Goal: Answer question/provide support: Share knowledge or assist other users

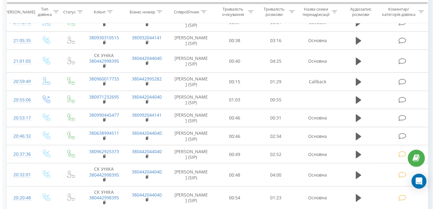
scroll to position [189, 0]
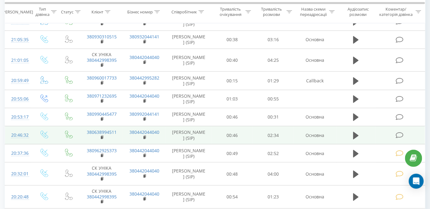
click at [398, 132] on icon at bounding box center [400, 135] width 8 height 7
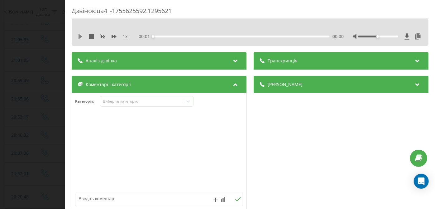
click at [79, 35] on icon at bounding box center [80, 36] width 4 height 5
click at [284, 36] on div "00:00" at bounding box center [241, 37] width 176 height 2
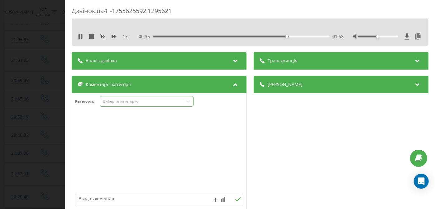
click at [142, 105] on div "Виберіть категорію" at bounding box center [146, 101] width 93 height 11
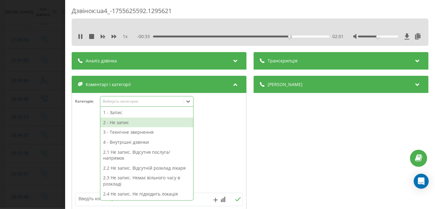
click at [138, 121] on div "2 - Не запис" at bounding box center [146, 122] width 93 height 10
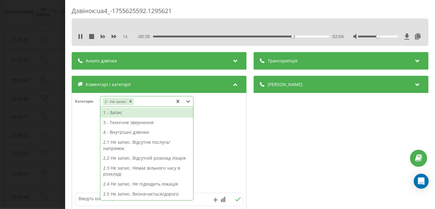
click at [121, 193] on div "2.5 Не запис. Визначається/дорого" at bounding box center [146, 194] width 93 height 10
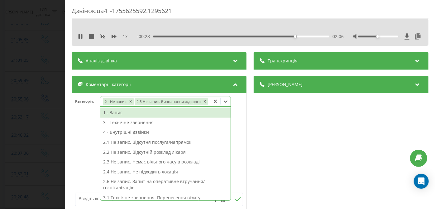
click at [35, 140] on div "Дзвінок : ua4_-1755625592.1295621 1 x - 00:28 02:06 02:06 Транскрипція Для AI-а…" at bounding box center [217, 104] width 435 height 209
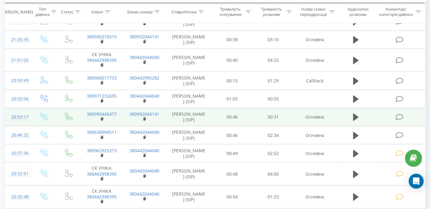
click at [403, 115] on icon at bounding box center [400, 117] width 8 height 7
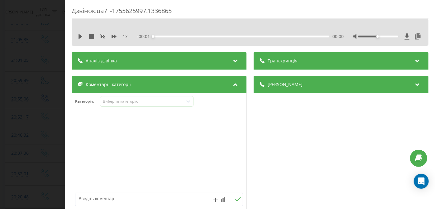
click at [78, 35] on div "1 x - 00:01 00:00 00:00" at bounding box center [249, 36] width 347 height 9
click at [80, 36] on icon at bounding box center [80, 36] width 4 height 5
click at [291, 38] on div "- 00:31 00:00 00:00" at bounding box center [240, 36] width 207 height 6
click at [290, 36] on div "00:25" at bounding box center [241, 37] width 176 height 2
click at [264, 37] on div "00:20" at bounding box center [241, 37] width 176 height 2
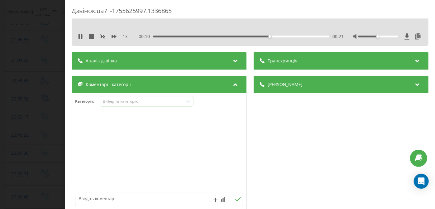
click at [212, 37] on div "- 00:10 00:21 00:21" at bounding box center [240, 36] width 207 height 6
click at [212, 36] on div "00:21" at bounding box center [241, 37] width 176 height 2
click at [122, 95] on div "Категорія : Виберіть категорію" at bounding box center [159, 152] width 175 height 118
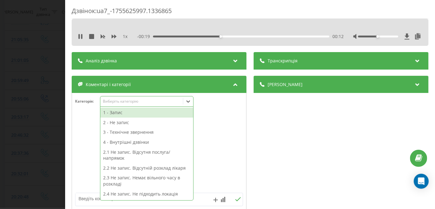
click at [123, 100] on div "Виберіть категорію" at bounding box center [142, 101] width 78 height 5
click at [118, 133] on div "3 - Технічне звернення" at bounding box center [146, 132] width 93 height 10
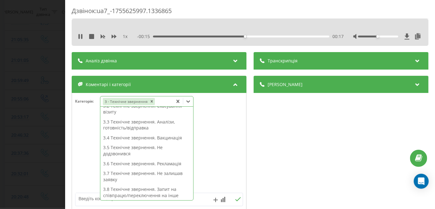
scroll to position [86, 0]
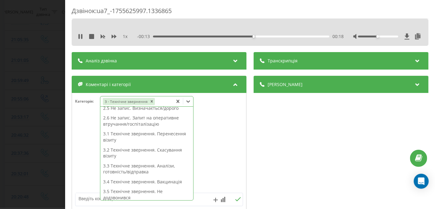
click at [135, 152] on div "3.2 Технічне звернення. Скасування візиту" at bounding box center [146, 153] width 93 height 16
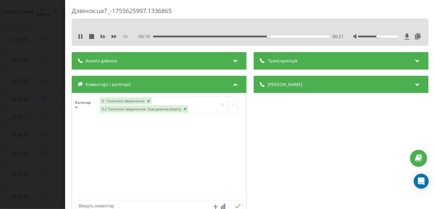
click at [33, 90] on div "Дзвінок : ua7_-1755625997.1336865 1 x - 00:10 00:21 00:21 Транскрипція Для AI-а…" at bounding box center [217, 104] width 435 height 209
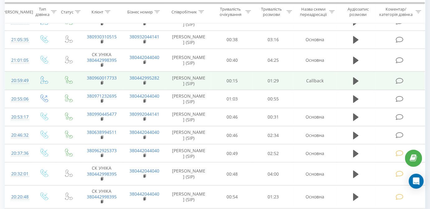
click at [399, 78] on icon at bounding box center [400, 81] width 8 height 7
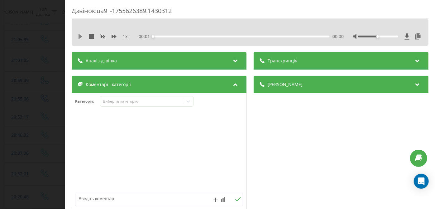
click at [80, 38] on icon at bounding box center [80, 36] width 5 height 5
click at [257, 36] on div "00:57" at bounding box center [241, 37] width 176 height 2
click at [296, 36] on div "00:58" at bounding box center [241, 37] width 176 height 2
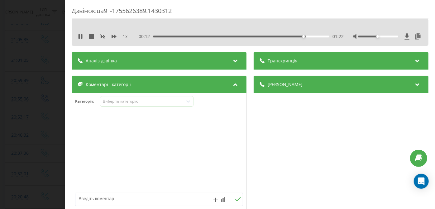
click at [281, 37] on div "01:22" at bounding box center [241, 37] width 176 height 2
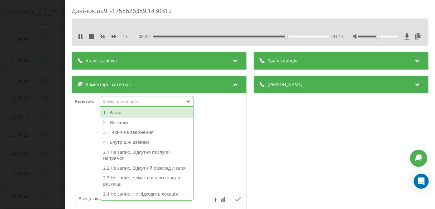
click at [152, 100] on div "Виберіть категорію" at bounding box center [142, 101] width 78 height 5
click at [128, 131] on div "3 - Технічне звернення" at bounding box center [146, 132] width 93 height 10
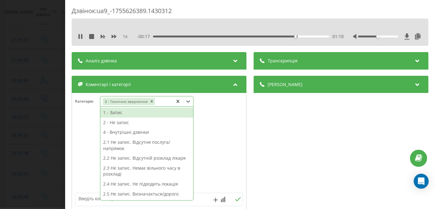
scroll to position [71, 0]
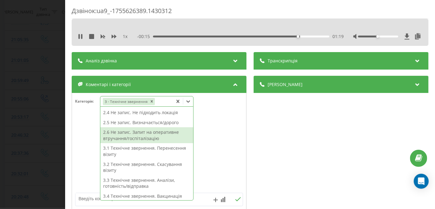
click at [135, 132] on div "2.6 Не запис. Запит на оперативне втручання/госпіталізацію" at bounding box center [146, 135] width 93 height 16
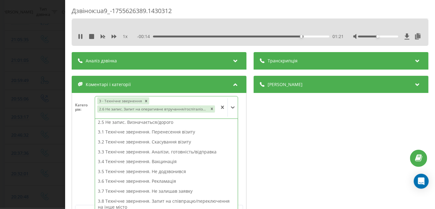
scroll to position [65, 0]
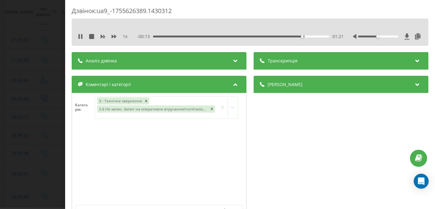
click at [23, 111] on div "Дзвінок : ua9_-1755626389.1430312 1 x - 00:13 01:21 01:21 Транскрипція Для AI-а…" at bounding box center [217, 104] width 435 height 209
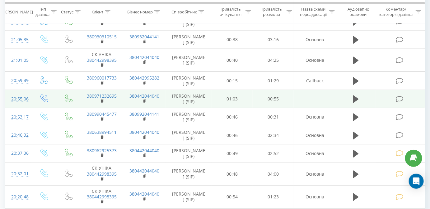
click at [400, 96] on icon at bounding box center [400, 99] width 8 height 7
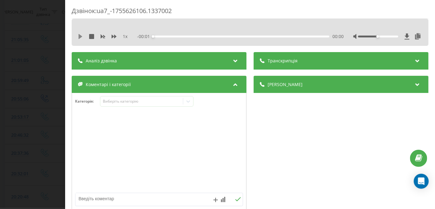
click at [79, 36] on icon at bounding box center [80, 36] width 4 height 5
click at [292, 36] on div "00:00" at bounding box center [241, 37] width 176 height 2
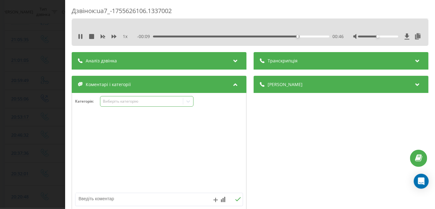
click at [148, 103] on div "Виберіть категорію" at bounding box center [142, 101] width 78 height 5
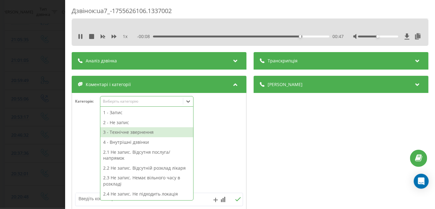
click at [122, 133] on div "3 - Технічне звернення" at bounding box center [146, 132] width 93 height 10
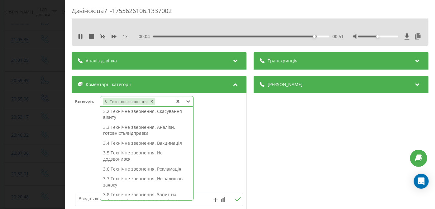
scroll to position [79, 0]
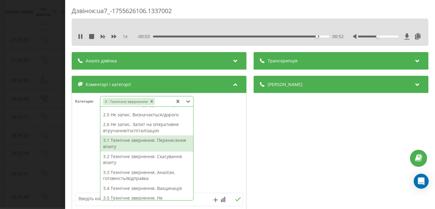
click at [145, 140] on div "3.1 Технічне звернення. Перенесення візиту" at bounding box center [146, 143] width 93 height 16
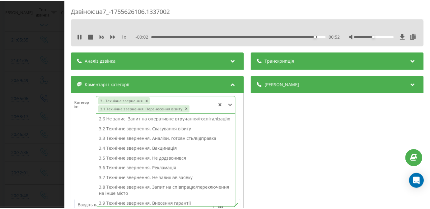
scroll to position [67, 0]
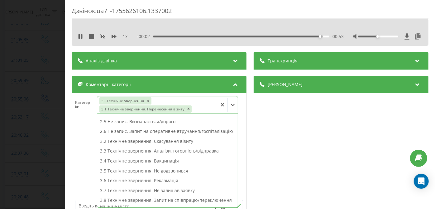
click at [45, 106] on div "Дзвінок : ua7_-1755626106.1337002 1 x - 00:02 00:53 00:53 Транскрипція Для AI-а…" at bounding box center [217, 104] width 435 height 209
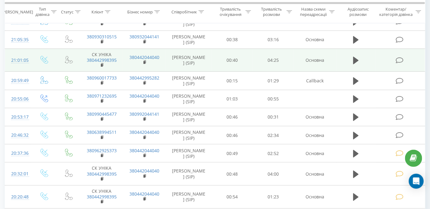
click at [400, 60] on icon at bounding box center [400, 60] width 8 height 7
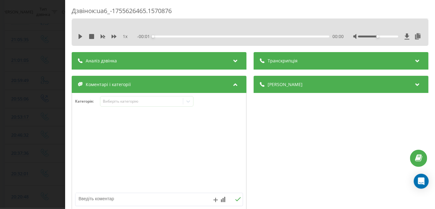
click at [80, 32] on div "1 x - 00:01 00:00 00:00" at bounding box center [249, 36] width 347 height 9
click at [81, 34] on icon at bounding box center [80, 36] width 5 height 5
click at [282, 35] on div "- 04:26 00:00 00:00" at bounding box center [240, 36] width 207 height 6
click at [297, 36] on div "03:41" at bounding box center [241, 37] width 176 height 2
click at [311, 36] on div "03:43" at bounding box center [241, 37] width 176 height 2
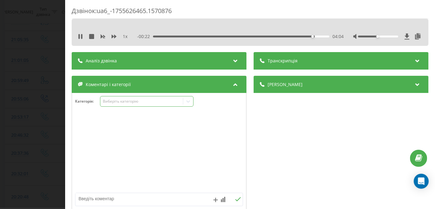
click at [156, 102] on div "Виберіть категорію" at bounding box center [142, 101] width 78 height 5
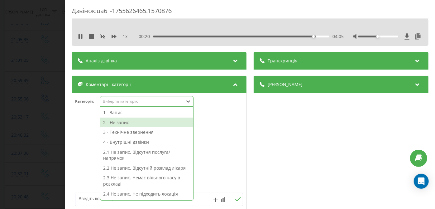
click at [136, 126] on div "2 - Не запис" at bounding box center [146, 122] width 93 height 10
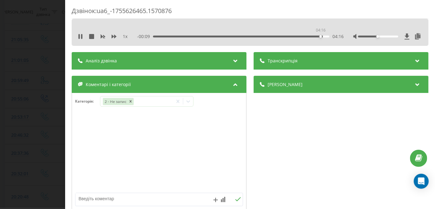
click at [320, 36] on div "04:16" at bounding box center [241, 37] width 176 height 2
click at [149, 103] on div "2 - Не запис" at bounding box center [136, 101] width 73 height 9
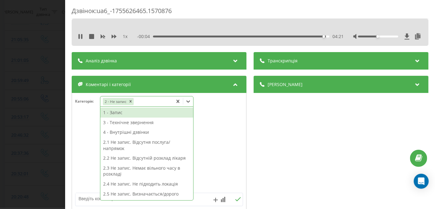
click at [85, 195] on textarea at bounding box center [142, 198] width 134 height 11
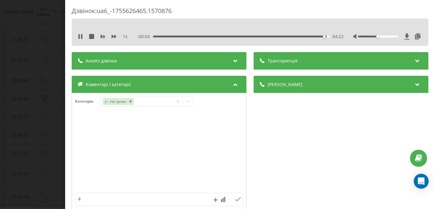
type textarea "ск"
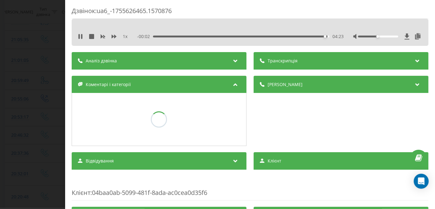
click at [31, 125] on div "Дзвінок : ua6_-1755626465.1570876 1 x - 00:02 04:23 04:23 Транскрипція Для AI-а…" at bounding box center [217, 104] width 435 height 209
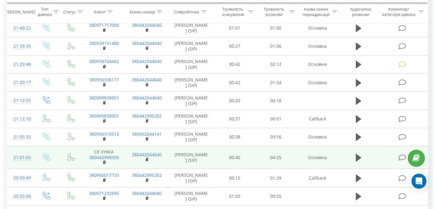
scroll to position [90, 0]
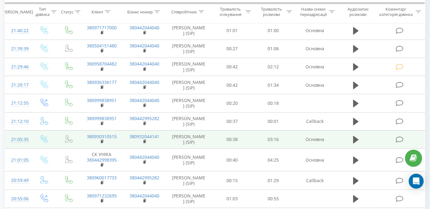
click at [401, 138] on icon at bounding box center [400, 139] width 8 height 7
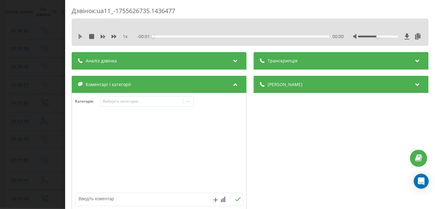
click at [79, 35] on icon at bounding box center [80, 36] width 4 height 5
click at [290, 35] on div "- 03:15 00:00 00:00" at bounding box center [240, 36] width 207 height 6
click at [292, 38] on div "- 03:15 00:00 00:00" at bounding box center [240, 36] width 207 height 6
click at [293, 36] on div "02:38" at bounding box center [241, 37] width 176 height 2
click at [149, 96] on div "Категорія : Виберіть категорію" at bounding box center [159, 152] width 175 height 118
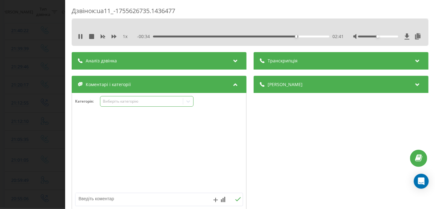
click at [148, 99] on div "Виберіть категорію" at bounding box center [142, 101] width 78 height 5
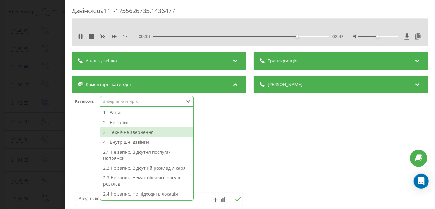
click at [140, 135] on div "3 - Технічне звернення" at bounding box center [146, 132] width 93 height 10
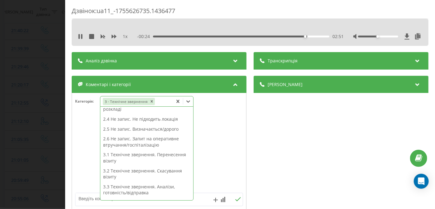
scroll to position [65, 0]
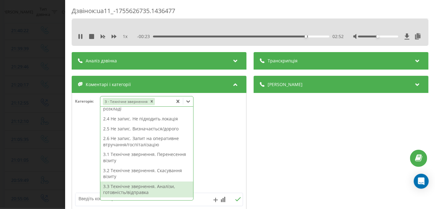
click at [145, 188] on div "3.3 Технічне звернення. Аналізи, готовність/відправка" at bounding box center [146, 189] width 93 height 16
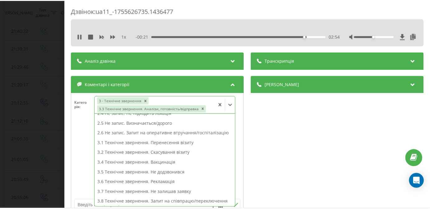
scroll to position [59, 0]
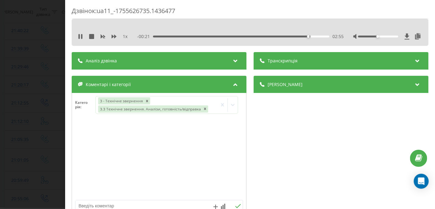
click at [0, 124] on div "Дзвінок : ua11_-1755626735.1436477 1 x - 00:21 02:55 02:55 Транскрипція Для AI-…" at bounding box center [217, 104] width 435 height 209
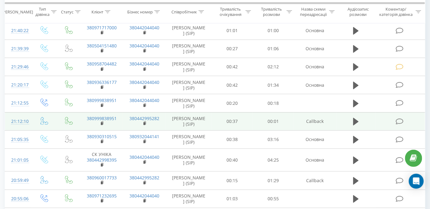
click at [401, 121] on icon at bounding box center [400, 121] width 8 height 7
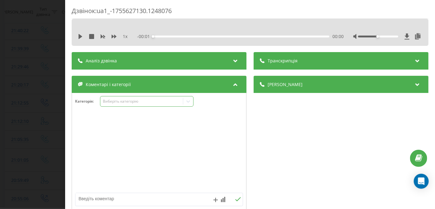
click at [117, 103] on div "Виберіть категорію" at bounding box center [142, 101] width 78 height 5
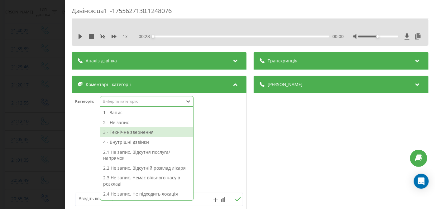
click at [120, 131] on div "3 - Технічне звернення" at bounding box center [146, 132] width 93 height 10
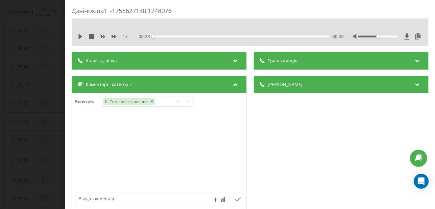
click at [83, 197] on textarea at bounding box center [142, 198] width 134 height 11
type textarea "Обрив"
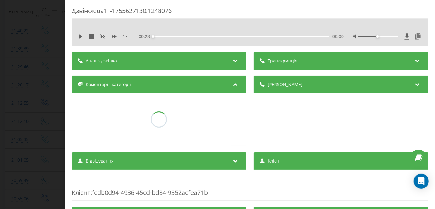
click at [12, 133] on div "Дзвінок : ua1_-1755627130.1248076 1 x - 00:28 00:00 00:00 Транскрипція Для AI-а…" at bounding box center [217, 104] width 435 height 209
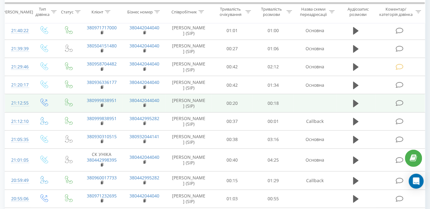
click at [400, 100] on icon at bounding box center [400, 103] width 8 height 7
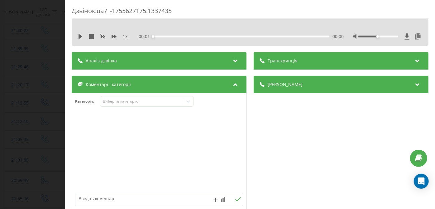
click at [112, 89] on div "Коментарі і категорії" at bounding box center [159, 84] width 175 height 17
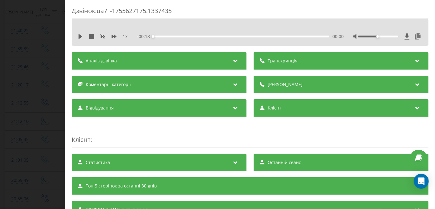
click at [115, 81] on span "Коментарі і категорії" at bounding box center [108, 84] width 45 height 6
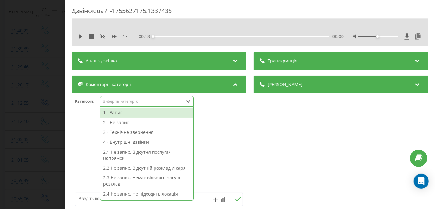
click at [120, 105] on div "Виберіть категорію" at bounding box center [146, 101] width 93 height 11
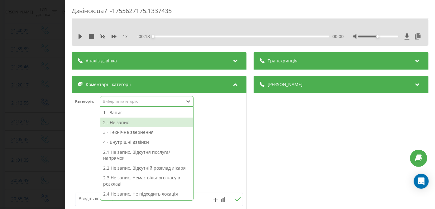
click at [124, 121] on div "2 - Не запис" at bounding box center [146, 122] width 93 height 10
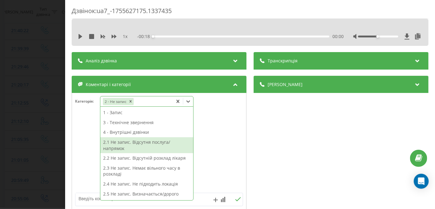
click at [131, 149] on div "2.1 Не запис. Відсутня послуга/напрямок" at bounding box center [146, 145] width 93 height 16
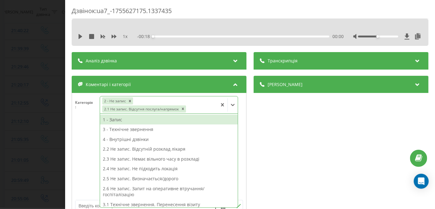
click at [30, 115] on div "Дзвінок : ua7_-1755627175.1337435 1 x - 00:18 00:00 00:00 Транскрипція Для AI-а…" at bounding box center [217, 104] width 435 height 209
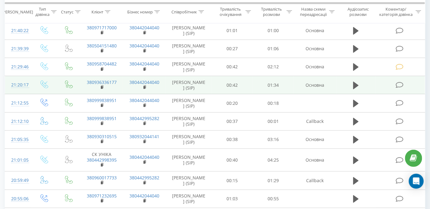
click at [402, 84] on icon at bounding box center [400, 85] width 8 height 7
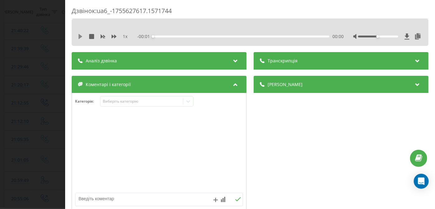
click at [79, 36] on icon at bounding box center [80, 36] width 4 height 5
click at [294, 36] on div "01:17" at bounding box center [241, 37] width 176 height 2
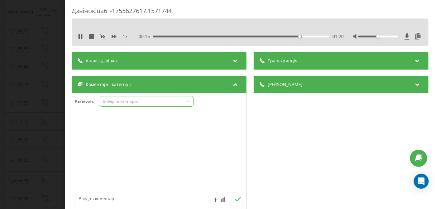
click at [127, 103] on div "Виберіть категорію" at bounding box center [142, 101] width 78 height 5
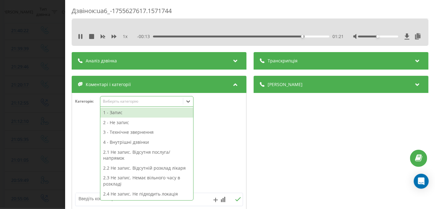
click at [135, 123] on div "2 - Не запис" at bounding box center [146, 122] width 93 height 10
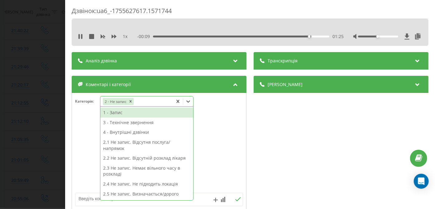
click at [118, 172] on div "2.3 Не запис. Немає вільного часу в розкладі" at bounding box center [146, 171] width 93 height 16
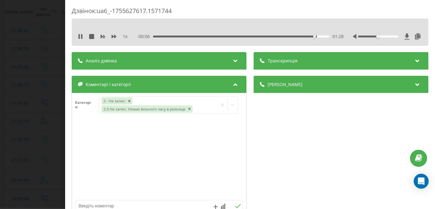
click at [22, 135] on div "Дзвінок : ua6_-1755627617.1571744 1 x - 00:06 01:28 01:28 Транскрипція Для AI-а…" at bounding box center [217, 104] width 435 height 209
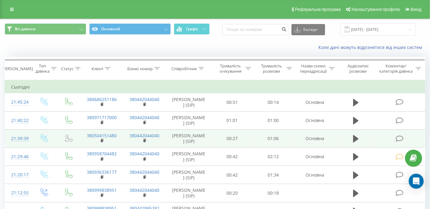
click at [400, 135] on icon at bounding box center [400, 138] width 8 height 7
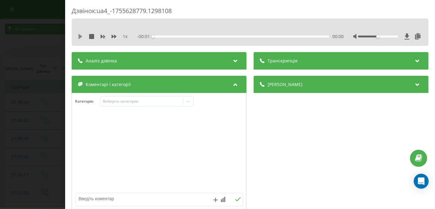
click at [80, 35] on icon at bounding box center [80, 36] width 4 height 5
click at [287, 37] on div "00:00" at bounding box center [241, 37] width 176 height 2
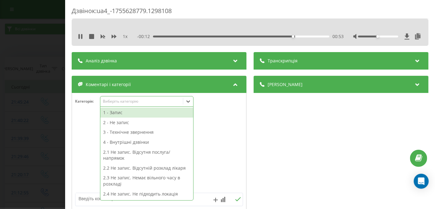
click at [144, 102] on div "Виберіть категорію" at bounding box center [142, 101] width 78 height 5
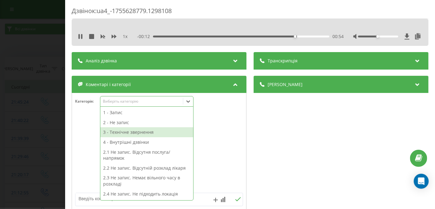
click at [132, 130] on div "3 - Технічне звернення" at bounding box center [146, 132] width 93 height 10
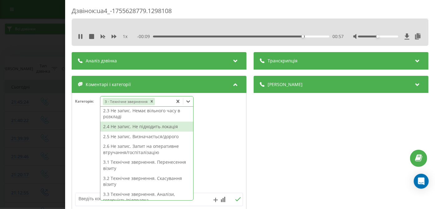
scroll to position [76, 0]
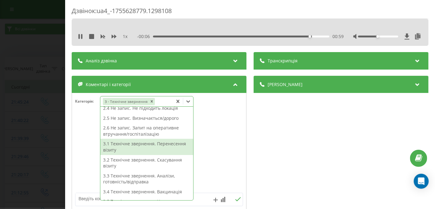
click at [137, 148] on div "3.1 Технічне звернення. Перенесення візиту" at bounding box center [146, 147] width 93 height 16
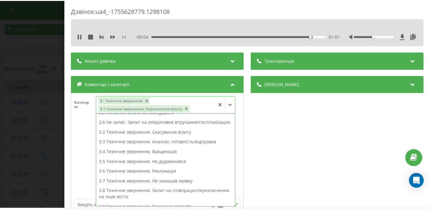
scroll to position [64, 0]
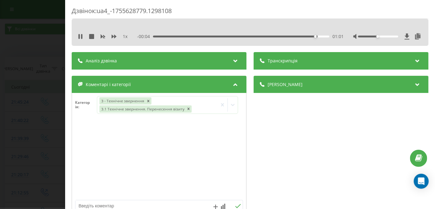
click at [28, 123] on div "Дзвінок : ua4_-1755628779.1298108 1 x - 00:04 01:01 01:01 Транскрипція Для AI-а…" at bounding box center [217, 104] width 435 height 209
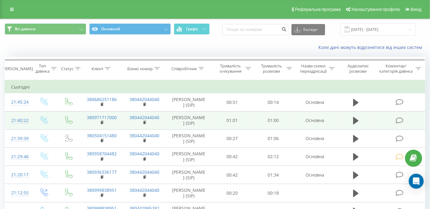
click at [400, 120] on icon at bounding box center [400, 120] width 8 height 7
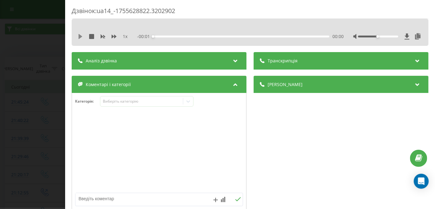
click at [80, 36] on icon at bounding box center [80, 36] width 4 height 5
click at [290, 37] on div "00:00" at bounding box center [241, 37] width 176 height 2
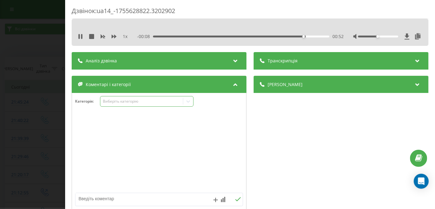
click at [159, 97] on div "Виберіть категорію" at bounding box center [146, 101] width 93 height 11
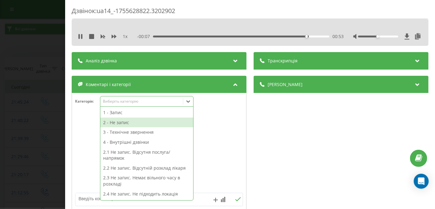
click at [144, 121] on div "2 - Не запис" at bounding box center [146, 122] width 93 height 10
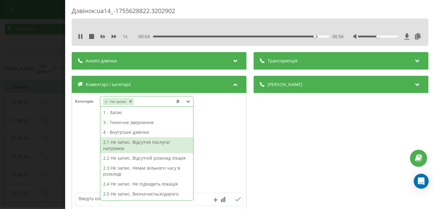
click at [131, 147] on div "2.1 Не запис. Відсутня послуга/напрямок" at bounding box center [146, 145] width 93 height 16
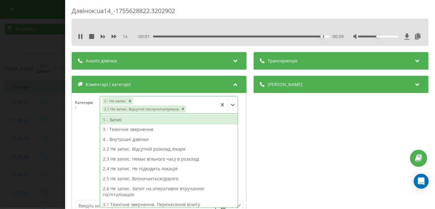
click at [36, 138] on div "Дзвінок : ua14_-1755628822.3202902 1 x - 00:01 00:59 00:59 Транскрипція Для AI-…" at bounding box center [217, 104] width 435 height 209
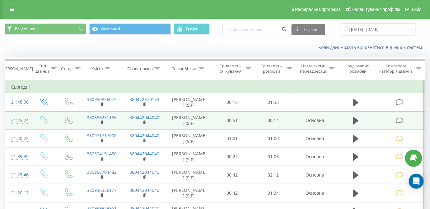
click at [398, 118] on icon at bounding box center [400, 120] width 8 height 7
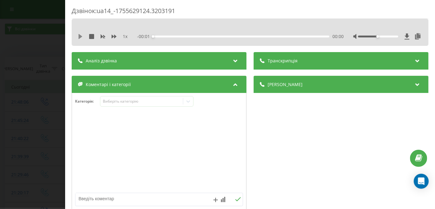
click at [79, 35] on icon at bounding box center [80, 36] width 4 height 5
click at [292, 36] on div "00:11" at bounding box center [241, 37] width 176 height 2
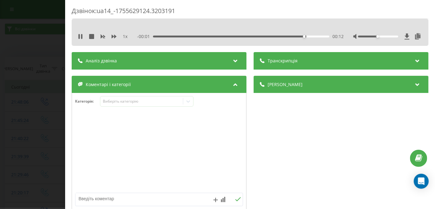
click at [228, 37] on div "- 00:01 00:12 00:12" at bounding box center [240, 36] width 207 height 6
click at [223, 36] on div "00:13" at bounding box center [241, 37] width 176 height 2
click at [138, 100] on div "Виберіть категорію" at bounding box center [142, 101] width 78 height 5
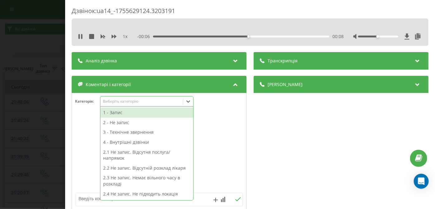
click at [147, 125] on div "2 - Не запис" at bounding box center [146, 122] width 93 height 10
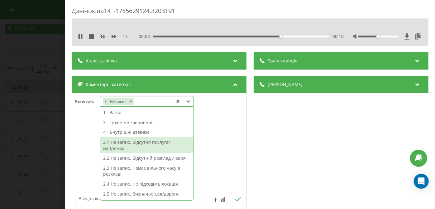
click at [125, 148] on div "2.1 Не запис. Відсутня послуга/напрямок" at bounding box center [146, 145] width 93 height 16
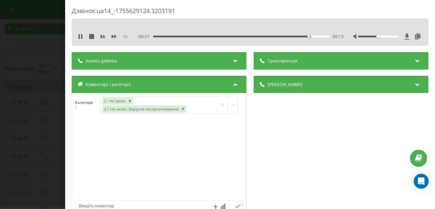
click at [35, 136] on div "Дзвінок : ua14_-1755629124.3203191 1 x - 00:01 00:13 00:13 Транскрипція Для AI-…" at bounding box center [217, 104] width 435 height 209
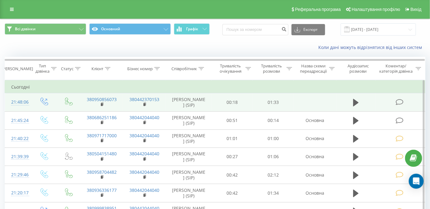
click at [402, 99] on icon at bounding box center [400, 102] width 8 height 7
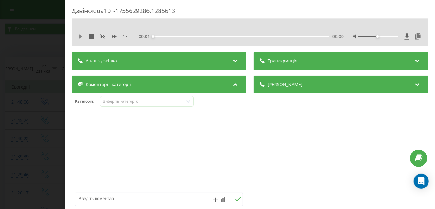
click at [78, 36] on icon at bounding box center [80, 36] width 5 height 5
click at [274, 35] on div "- 01:32 00:01 00:01" at bounding box center [240, 36] width 207 height 6
click at [177, 106] on div "Виберіть категорію" at bounding box center [146, 101] width 93 height 11
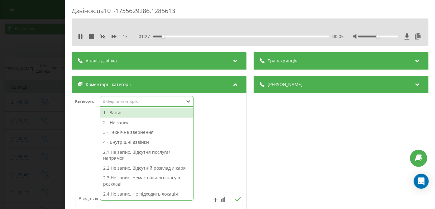
click at [125, 142] on div "4 - Внутрішні дзвінки" at bounding box center [146, 142] width 93 height 10
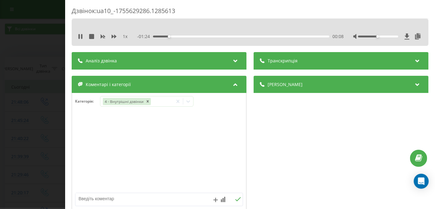
click at [50, 125] on div "Дзвінок : ua10_-1755629286.1285613 1 x - 01:24 00:08 00:08 Транскрипція Для AI-…" at bounding box center [217, 104] width 435 height 209
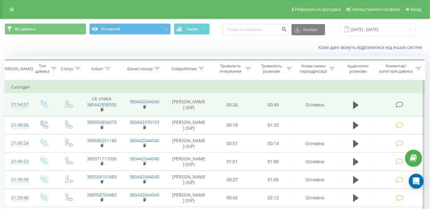
click at [399, 106] on icon at bounding box center [400, 104] width 8 height 7
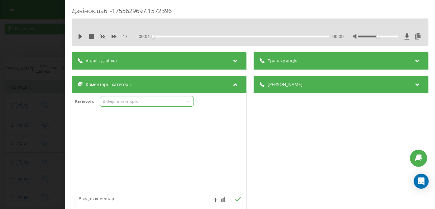
click at [108, 100] on div "Виберіть категорію" at bounding box center [142, 101] width 78 height 5
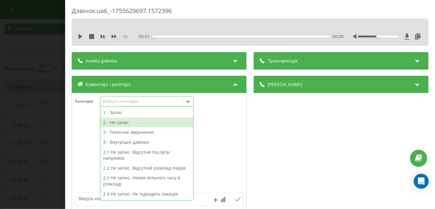
click at [116, 122] on div "2 - Не запис" at bounding box center [146, 122] width 93 height 10
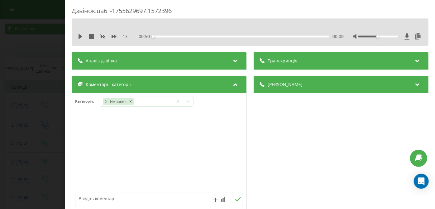
click at [92, 197] on textarea at bounding box center [142, 198] width 134 height 11
type textarea "направ не ом"
click at [28, 159] on div "Дзвінок : ua6_-1755629697.1572396 1 x - 00:50 00:00 00:00 Транскрипція Для AI-а…" at bounding box center [217, 104] width 435 height 209
